Goal: Check status: Check status

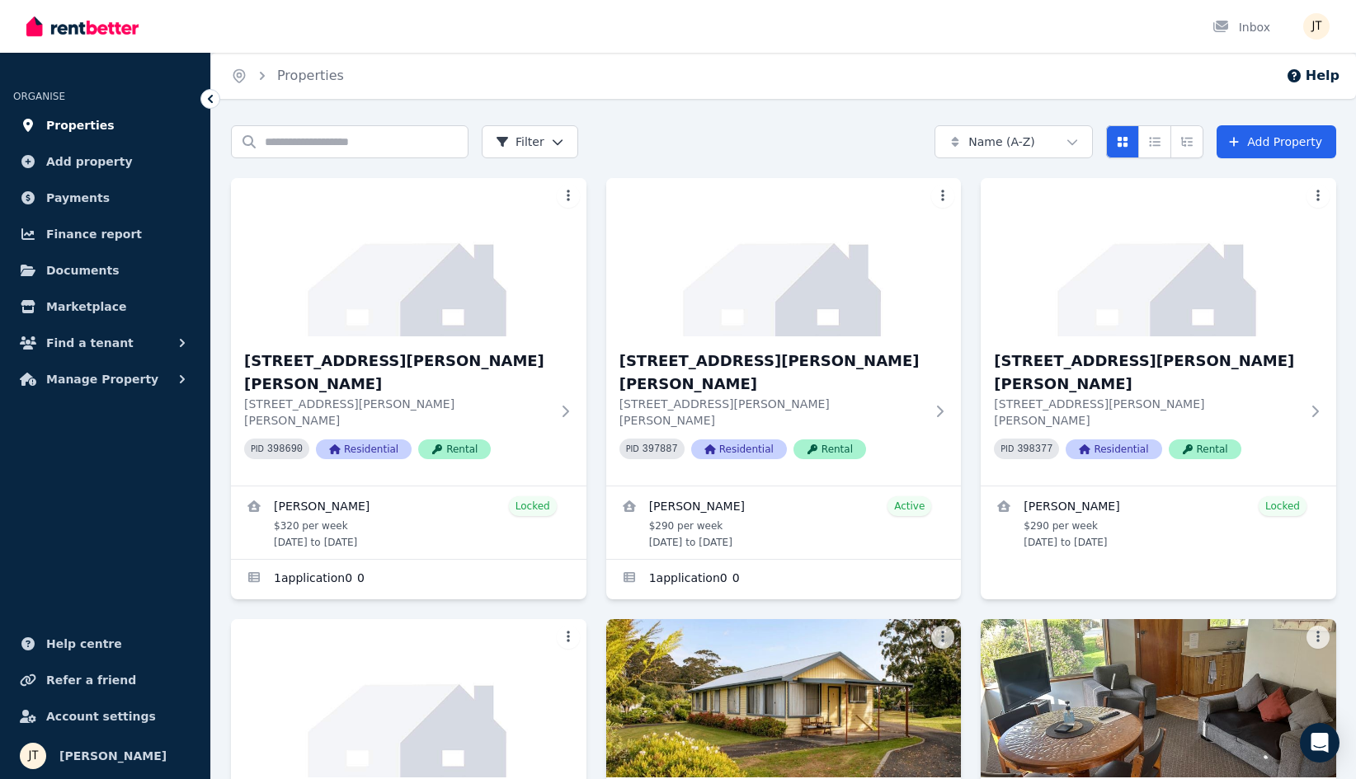
click at [82, 124] on span "Properties" at bounding box center [80, 125] width 68 height 20
click at [90, 128] on span "Properties" at bounding box center [80, 125] width 68 height 20
click at [91, 201] on span "Payments" at bounding box center [78, 198] width 64 height 20
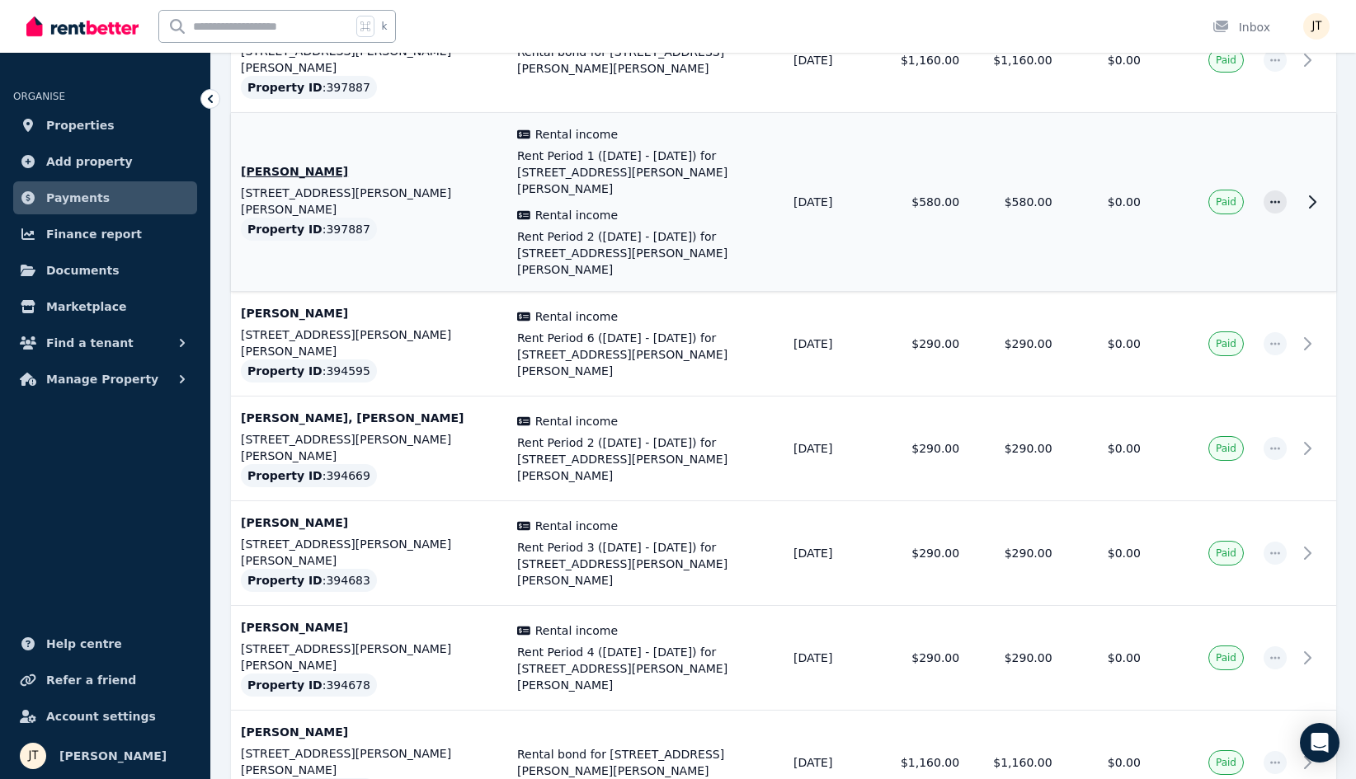
scroll to position [1738, 0]
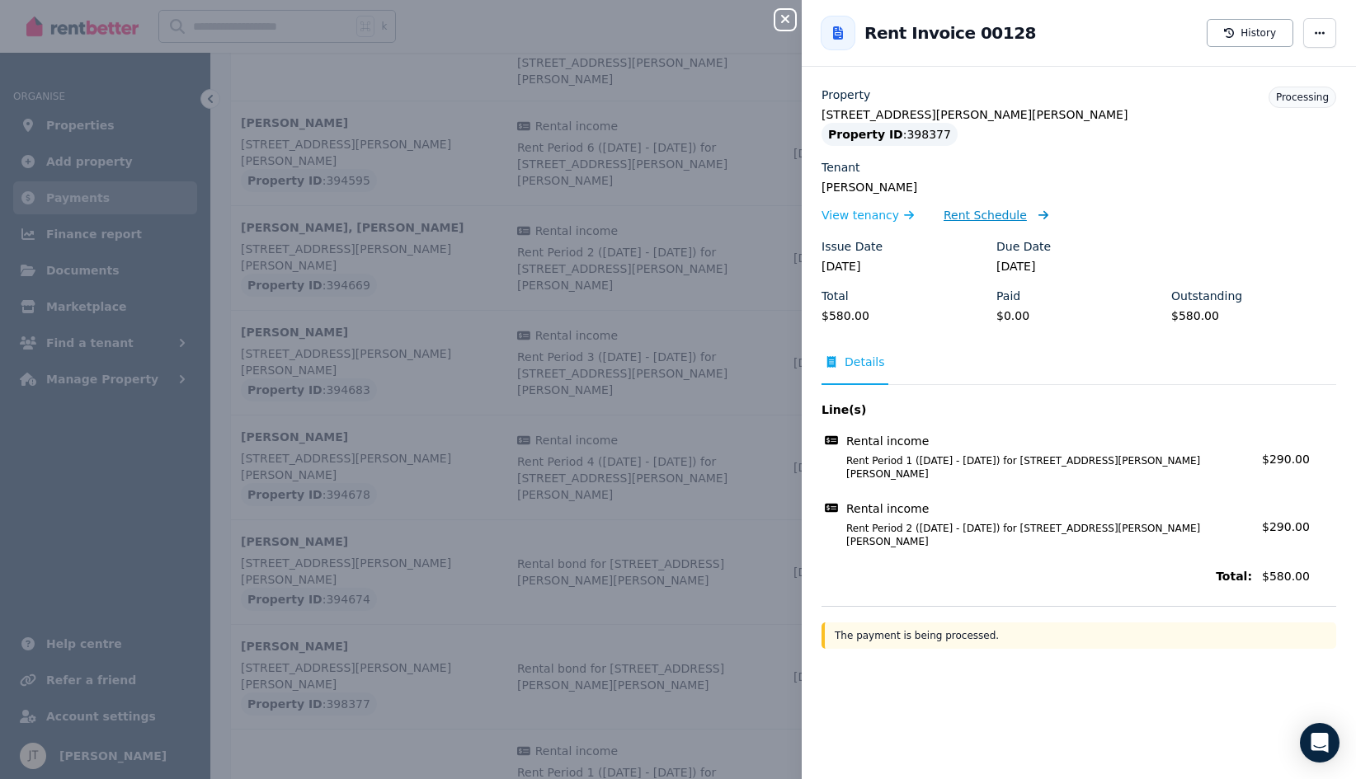
click at [967, 214] on span "Rent Schedule" at bounding box center [985, 215] width 83 height 16
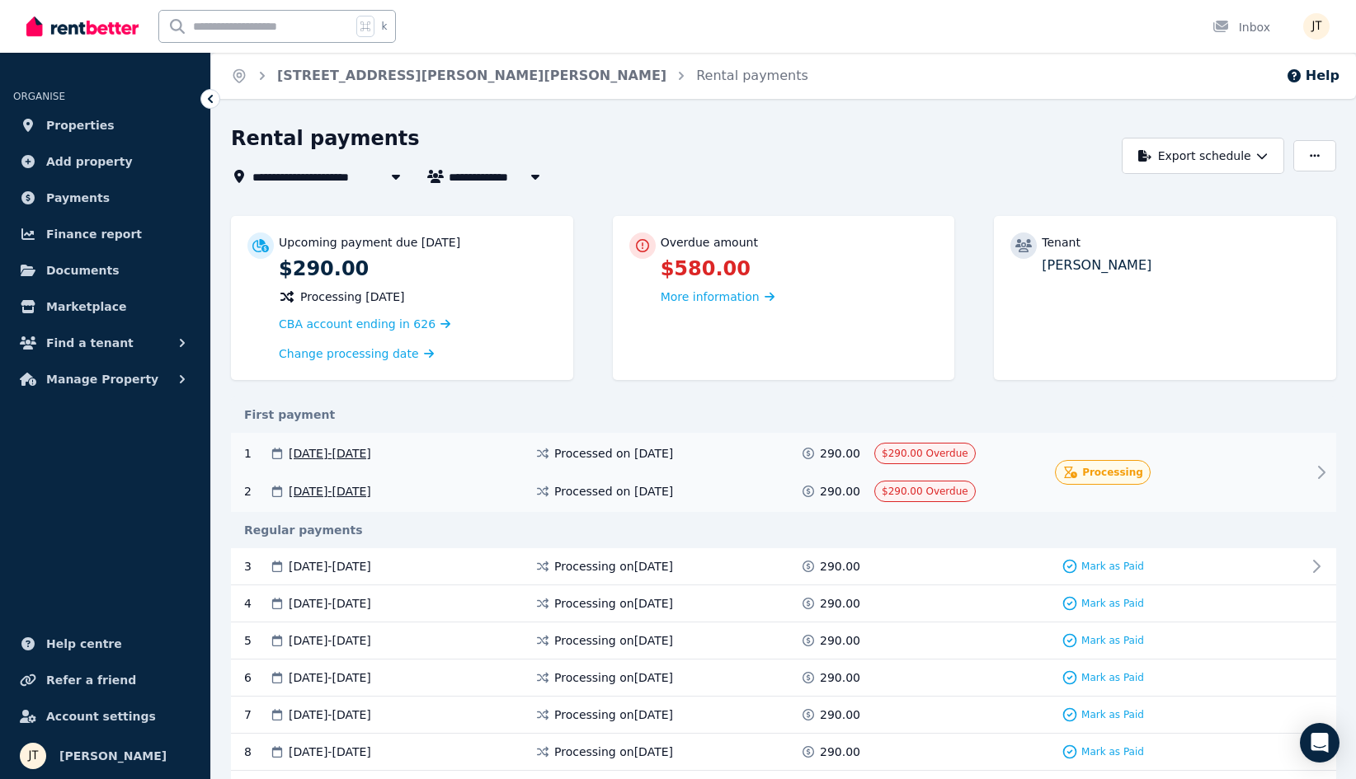
click at [1112, 469] on span "Processing" at bounding box center [1112, 472] width 61 height 13
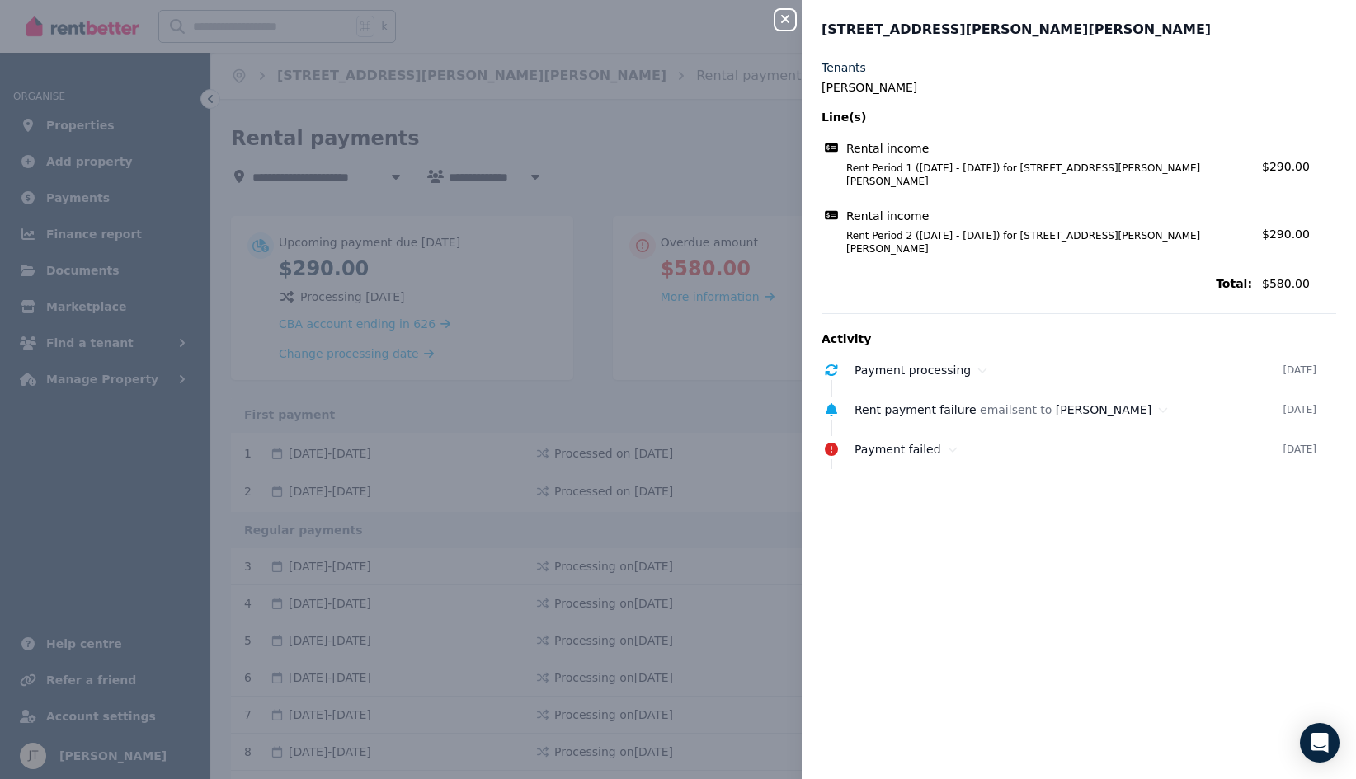
click at [567, 383] on div "Close panel 3/[GEOGRAPHIC_DATA][PERSON_NAME][PERSON_NAME] Tenants [PERSON_NAME]…" at bounding box center [678, 389] width 1356 height 779
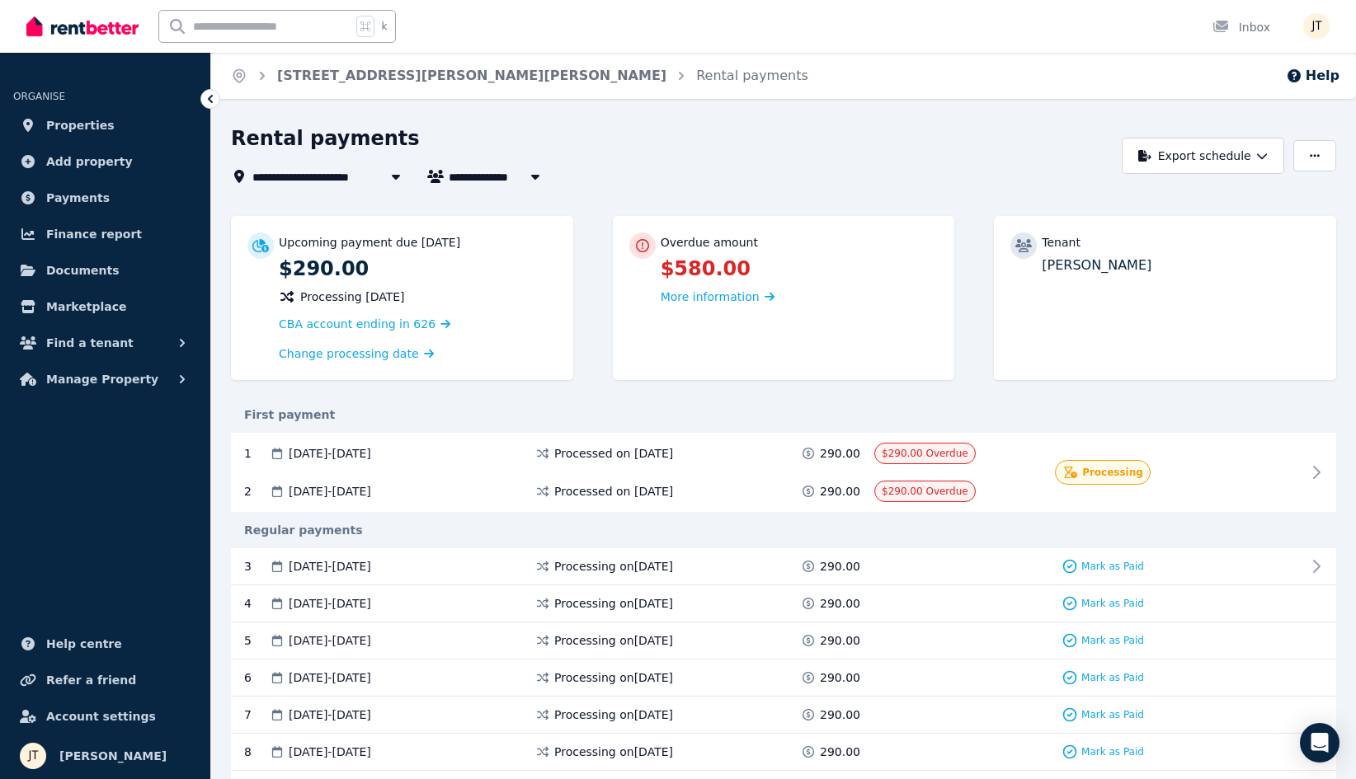
click at [888, 139] on div "Rental payments" at bounding box center [672, 140] width 882 height 31
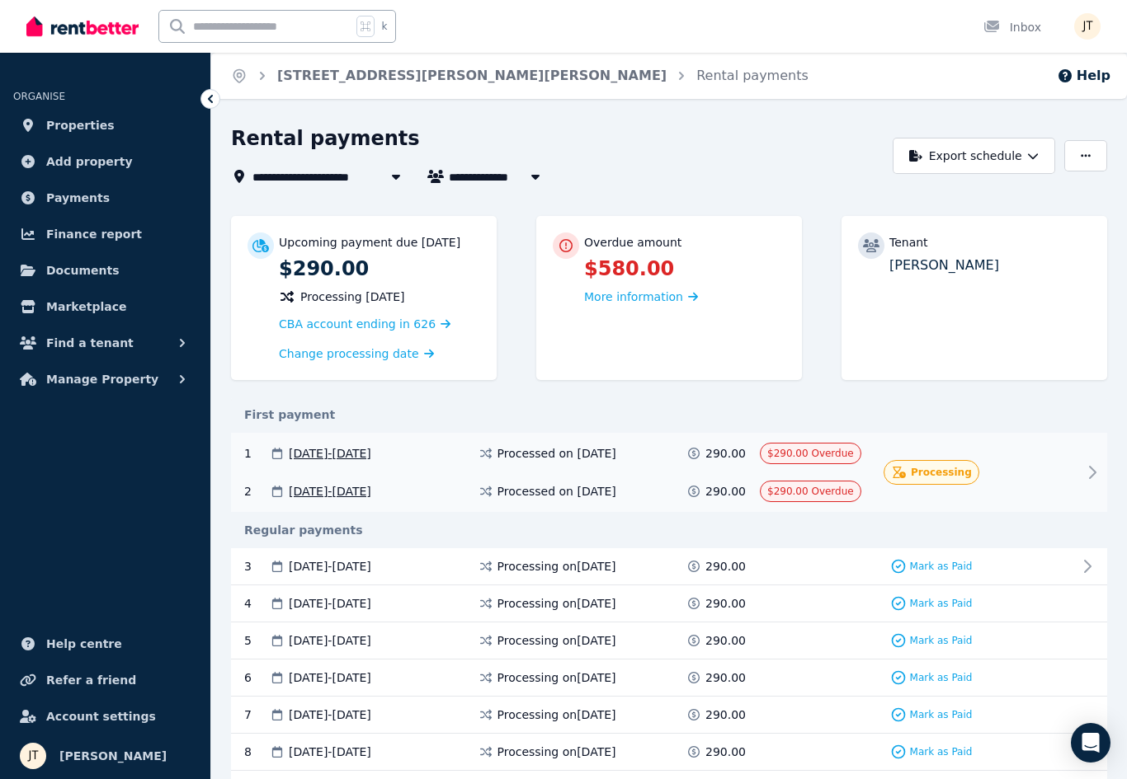
click at [936, 476] on span "Processing" at bounding box center [941, 472] width 61 height 13
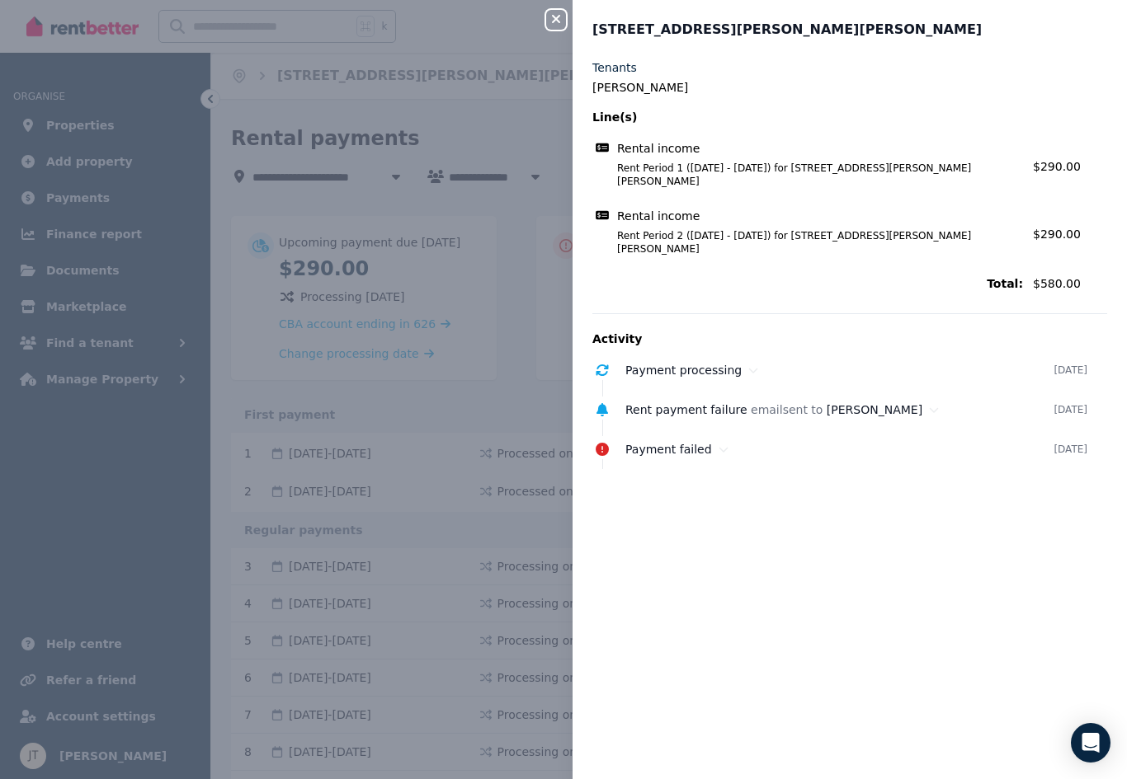
click at [561, 21] on icon "button" at bounding box center [556, 18] width 20 height 13
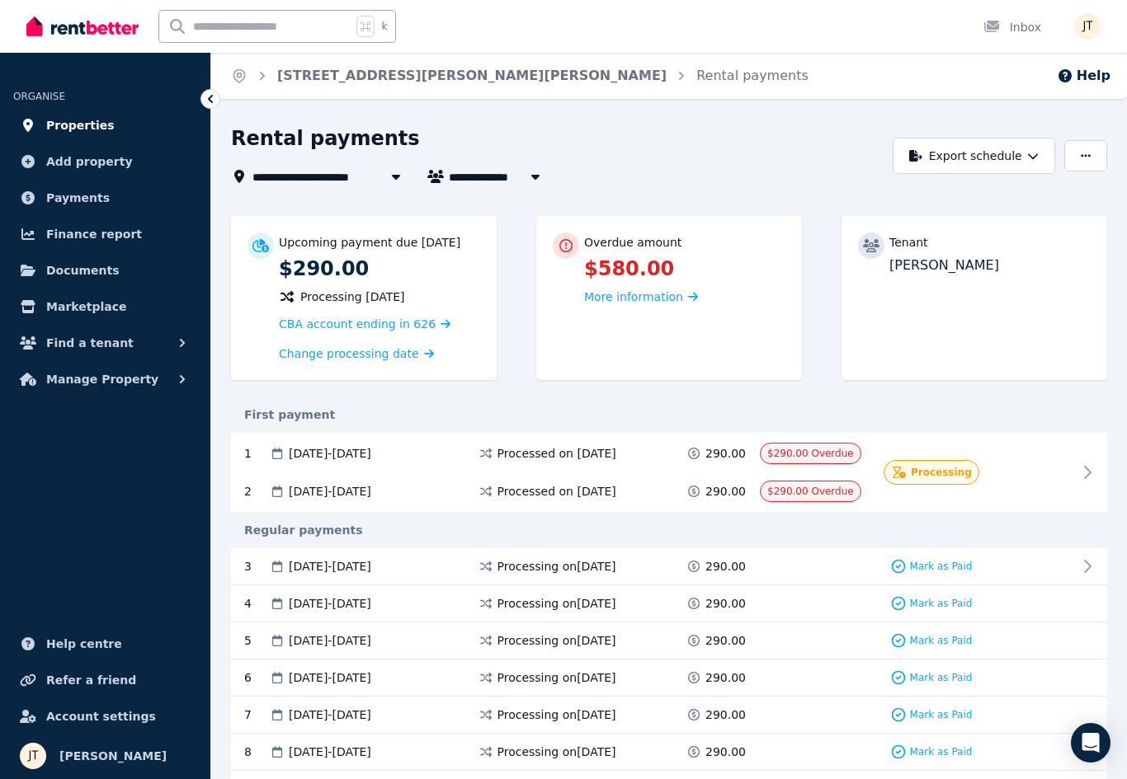
click at [69, 121] on span "Properties" at bounding box center [80, 125] width 68 height 20
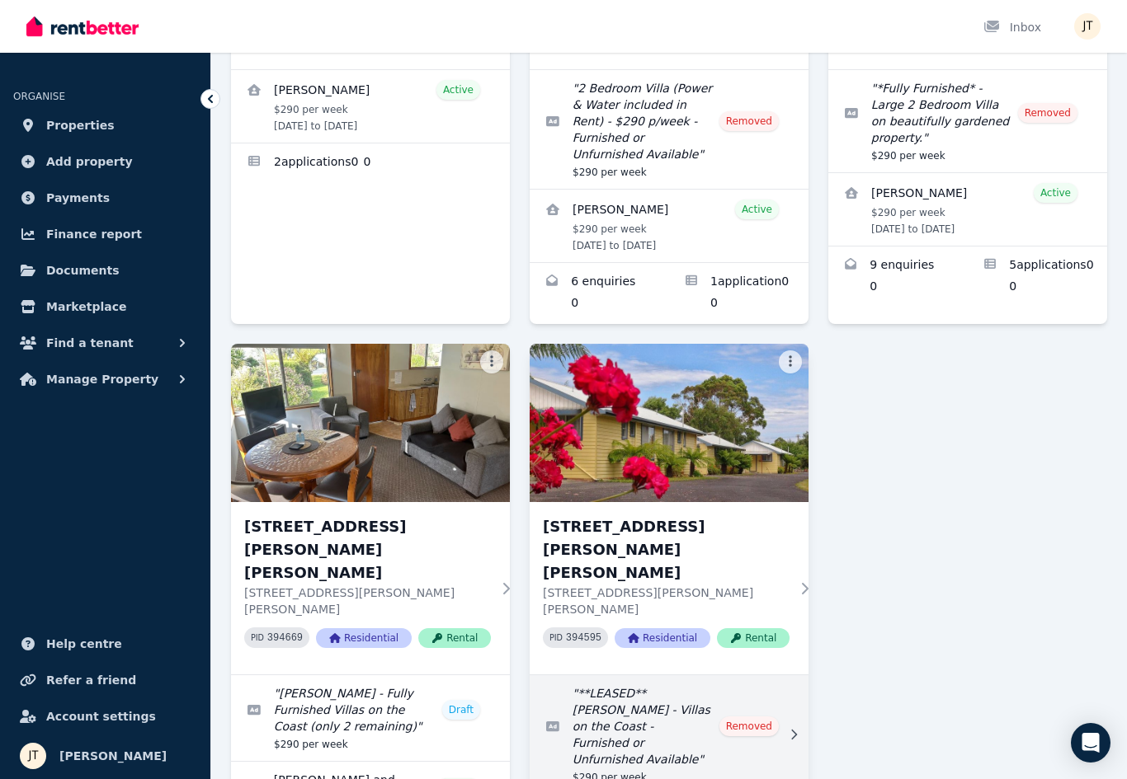
scroll to position [904, 0]
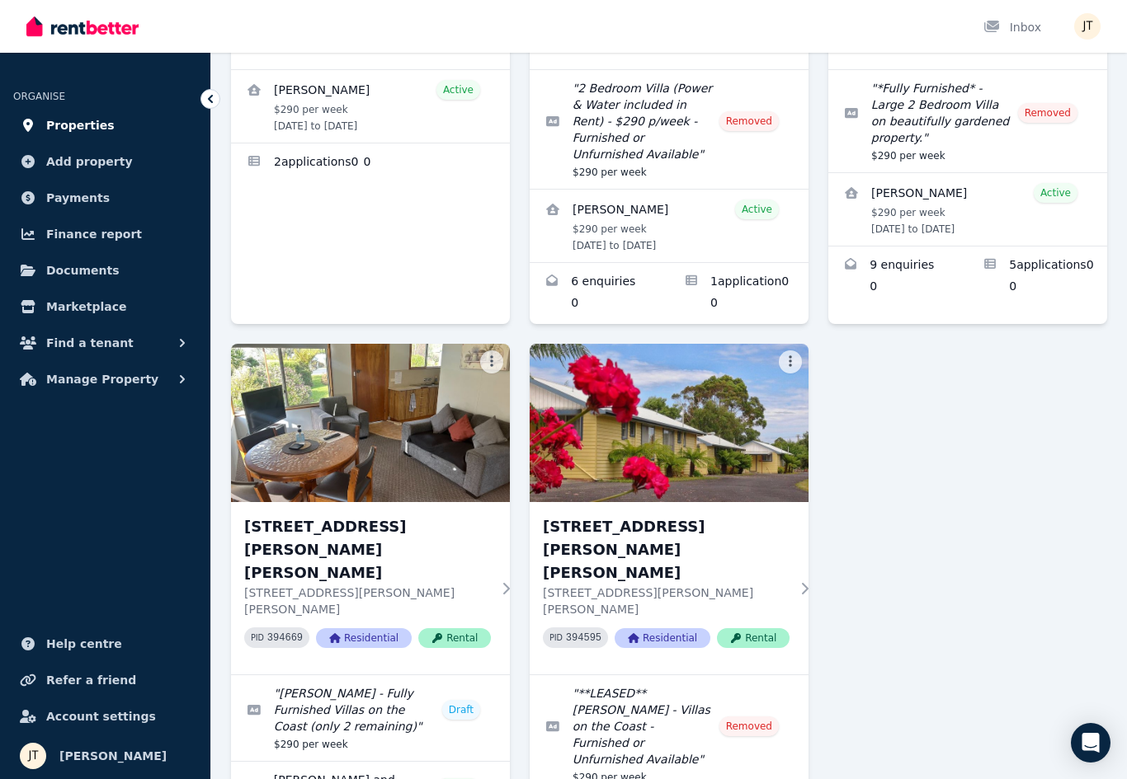
click at [97, 133] on span "Properties" at bounding box center [80, 125] width 68 height 20
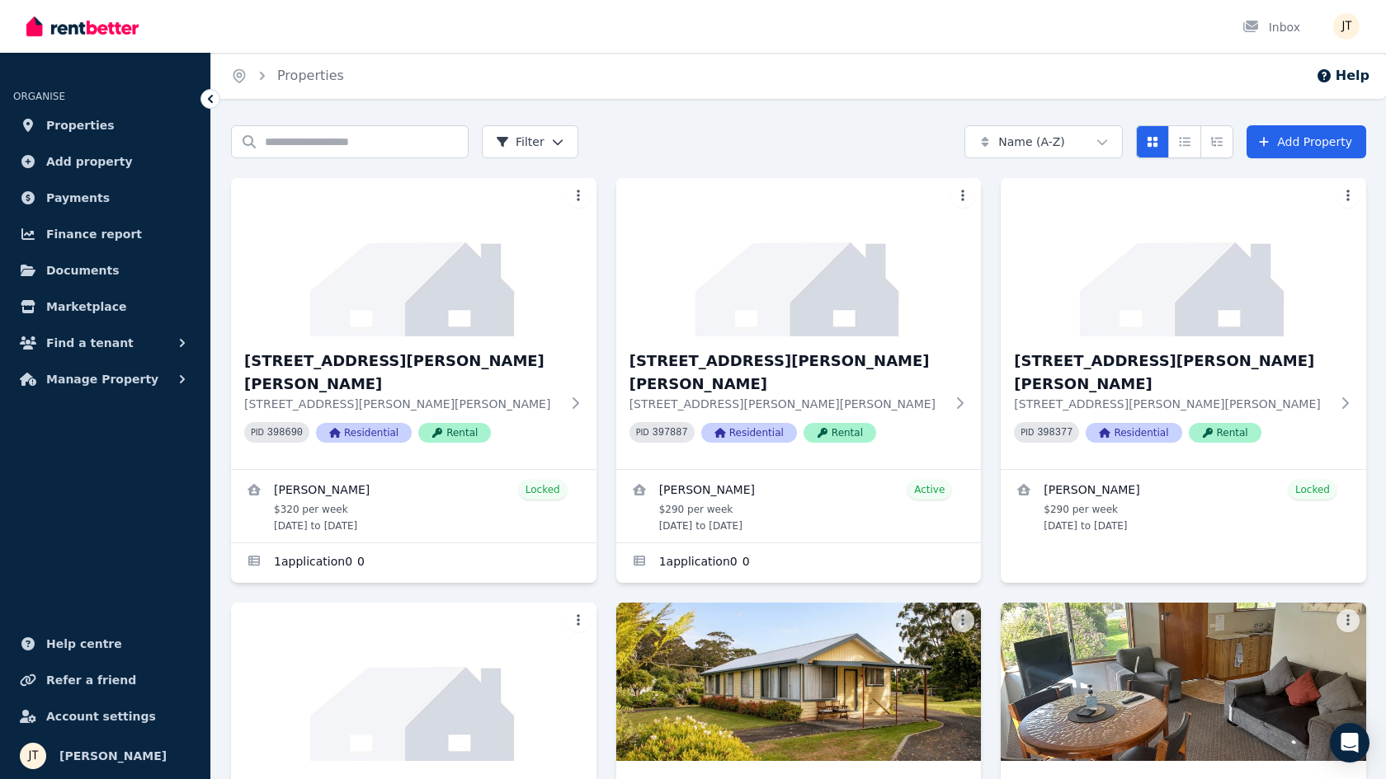
scroll to position [0, 0]
click at [68, 196] on span "Payments" at bounding box center [78, 198] width 64 height 20
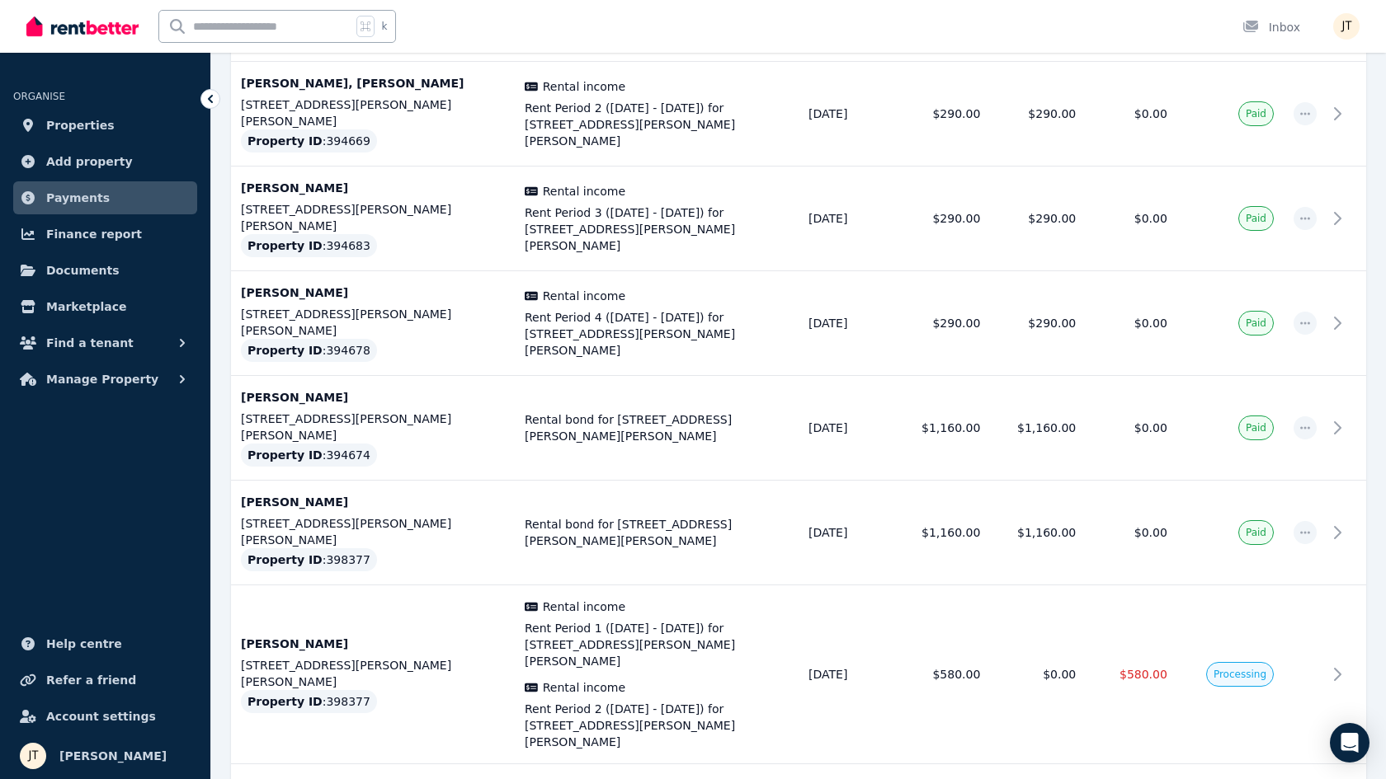
scroll to position [1896, 0]
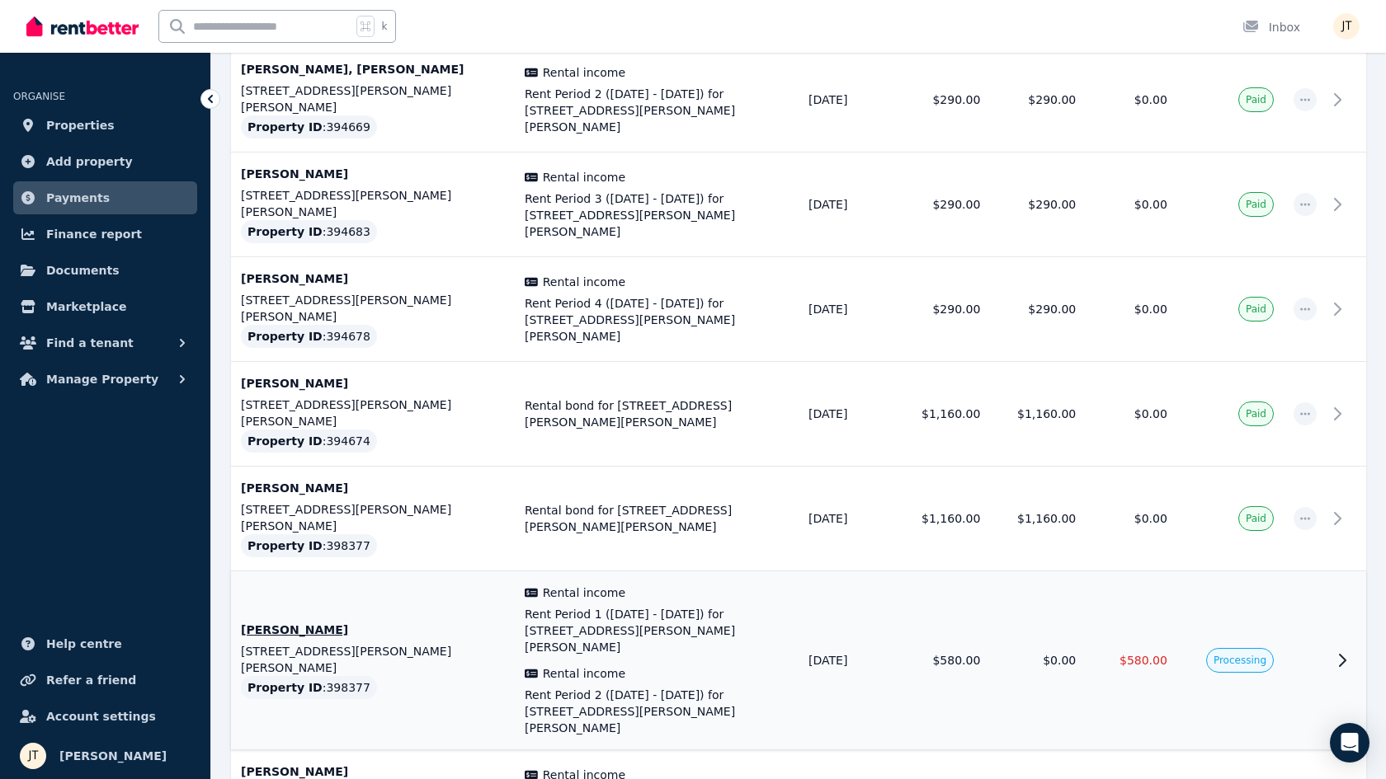
click at [1085, 572] on td "$580.00" at bounding box center [1131, 661] width 92 height 179
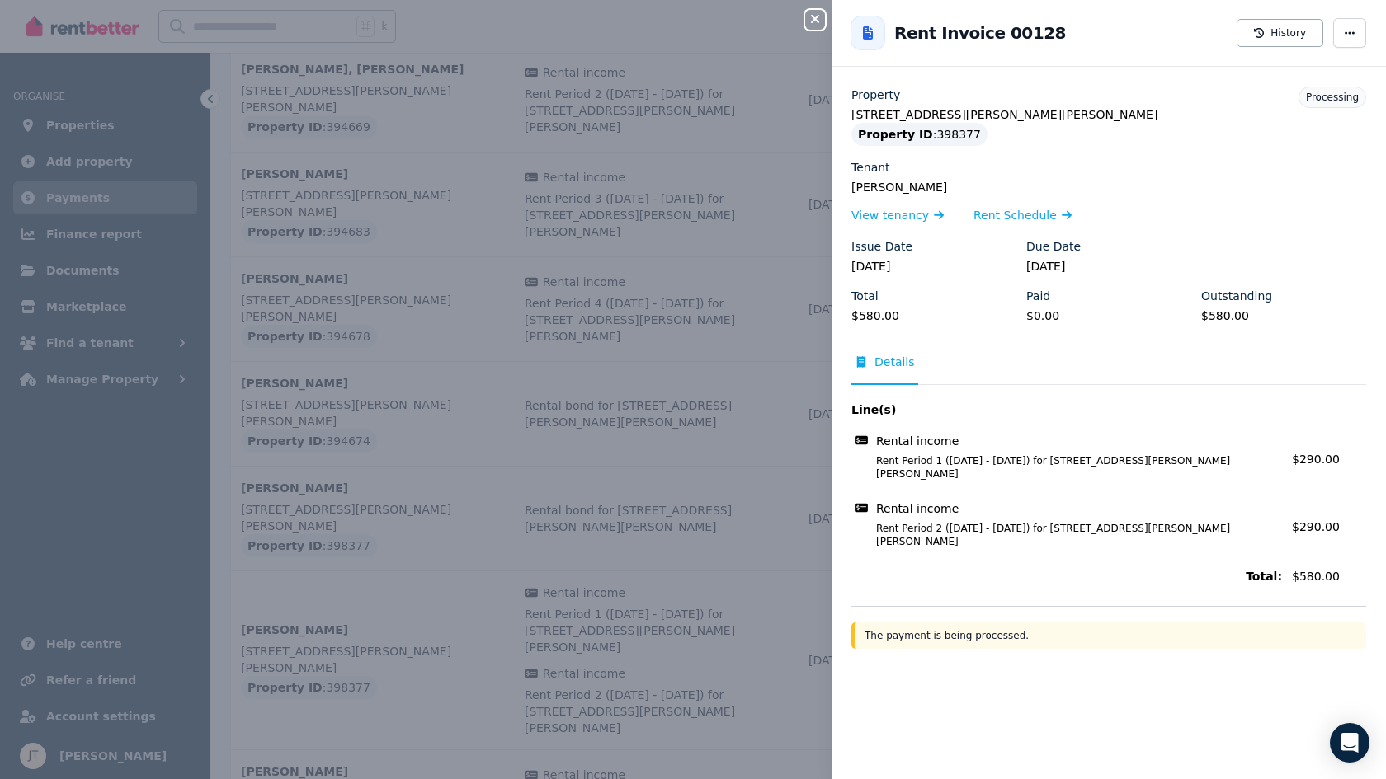
click at [812, 12] on button "Close panel" at bounding box center [815, 20] width 20 height 20
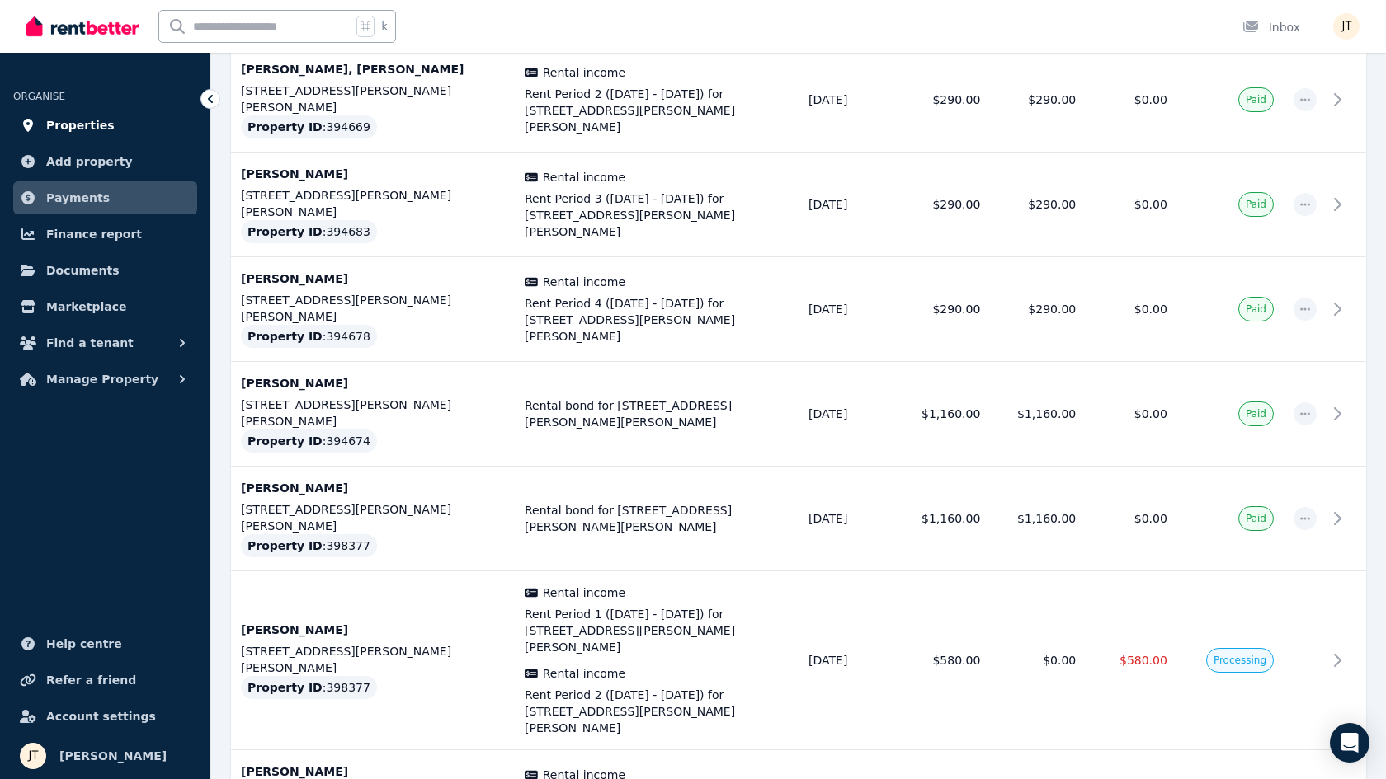
click at [72, 125] on span "Properties" at bounding box center [80, 125] width 68 height 20
